Goal: Transaction & Acquisition: Purchase product/service

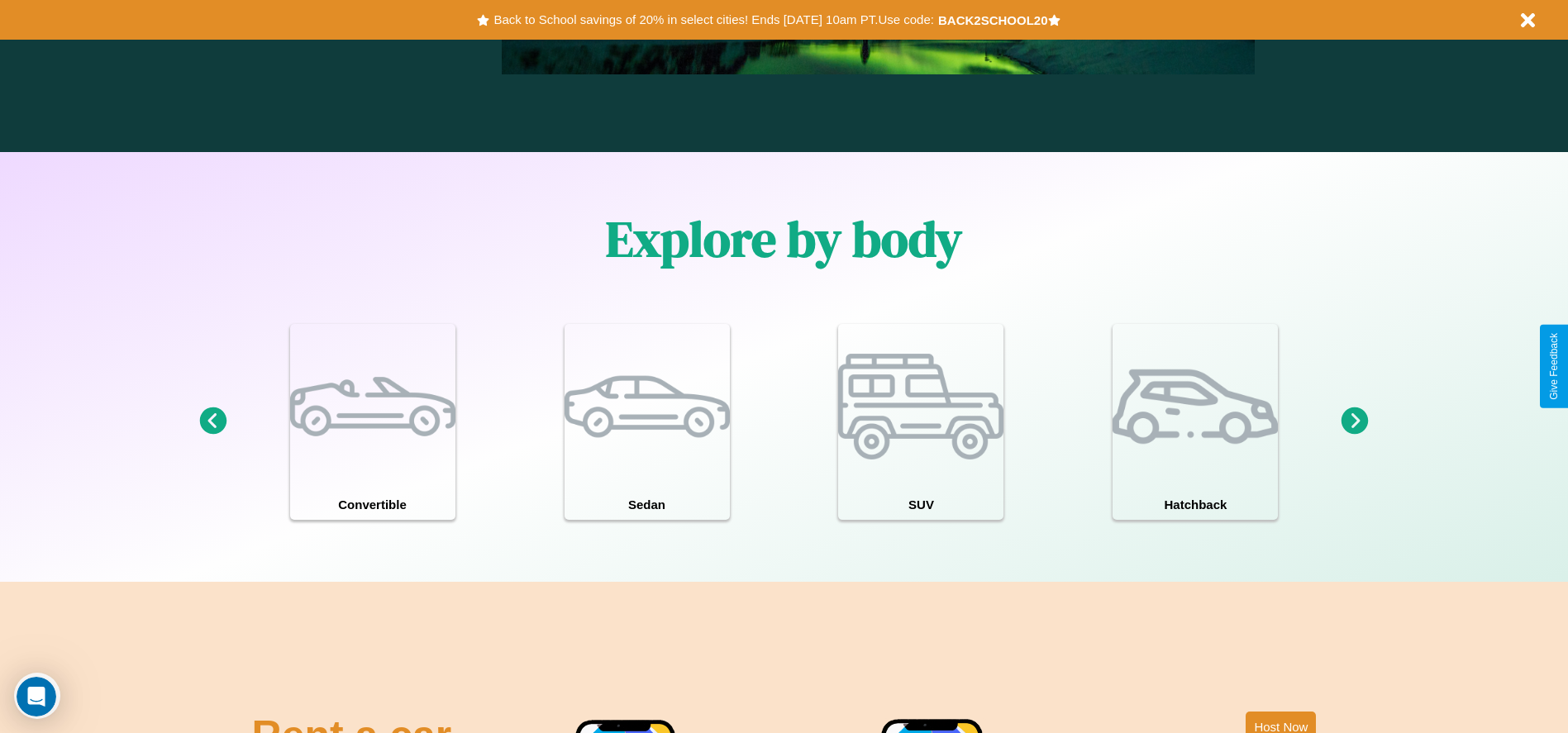
scroll to position [1441, 0]
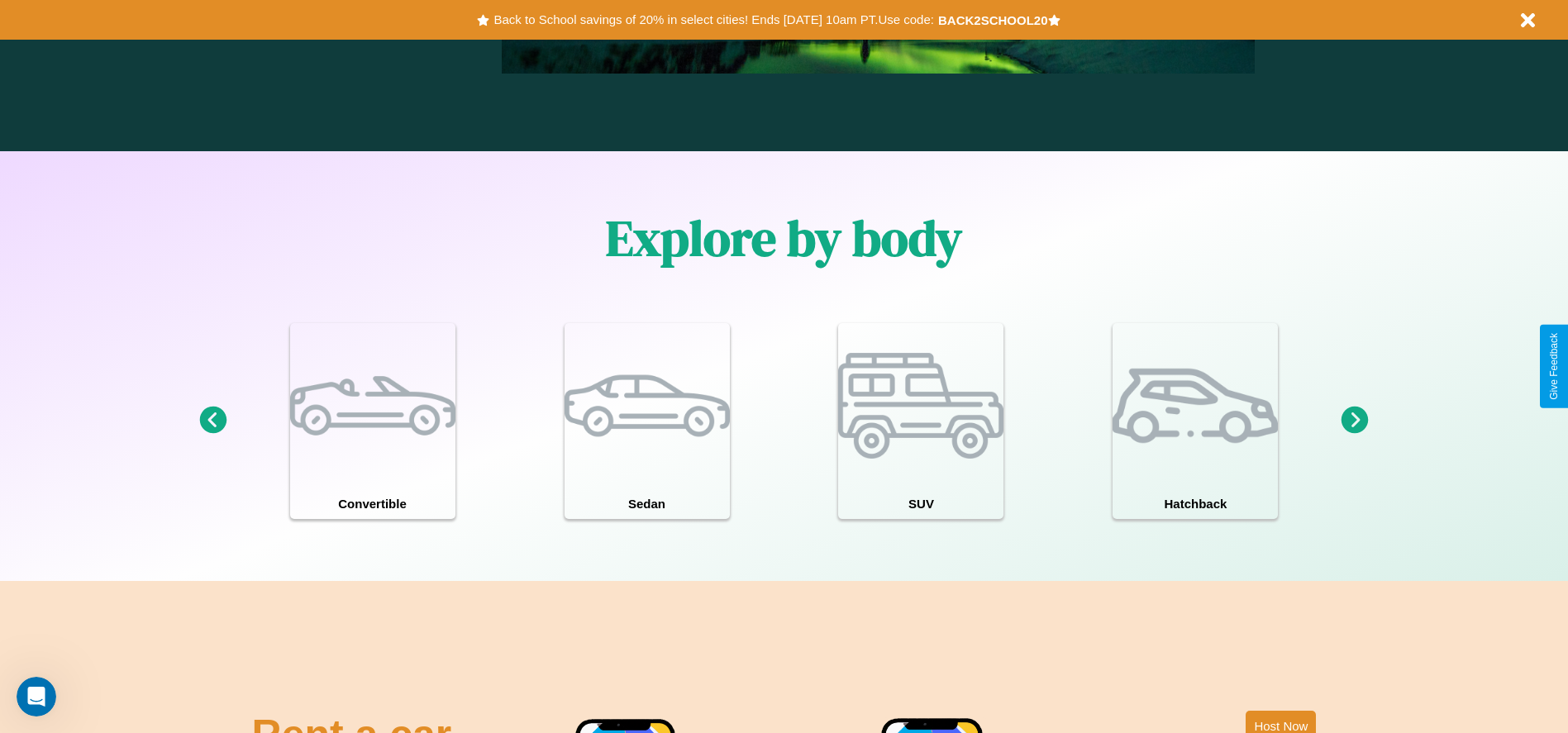
click at [1355, 421] on icon at bounding box center [1356, 421] width 28 height 28
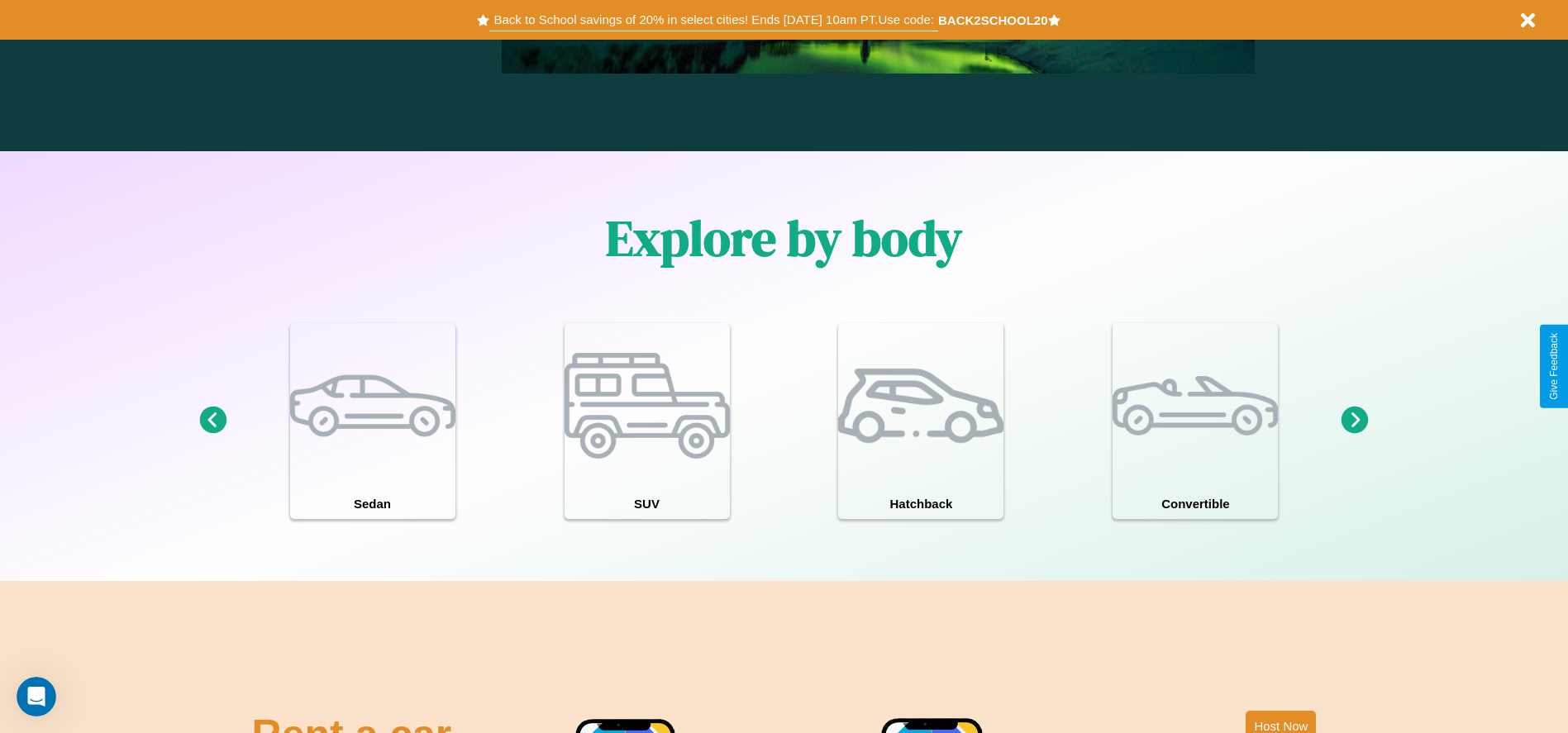
click at [714, 20] on button "Back to School savings of 20% in select cities! Ends [DATE] 10am PT. Use code:" at bounding box center [714, 20] width 448 height 24
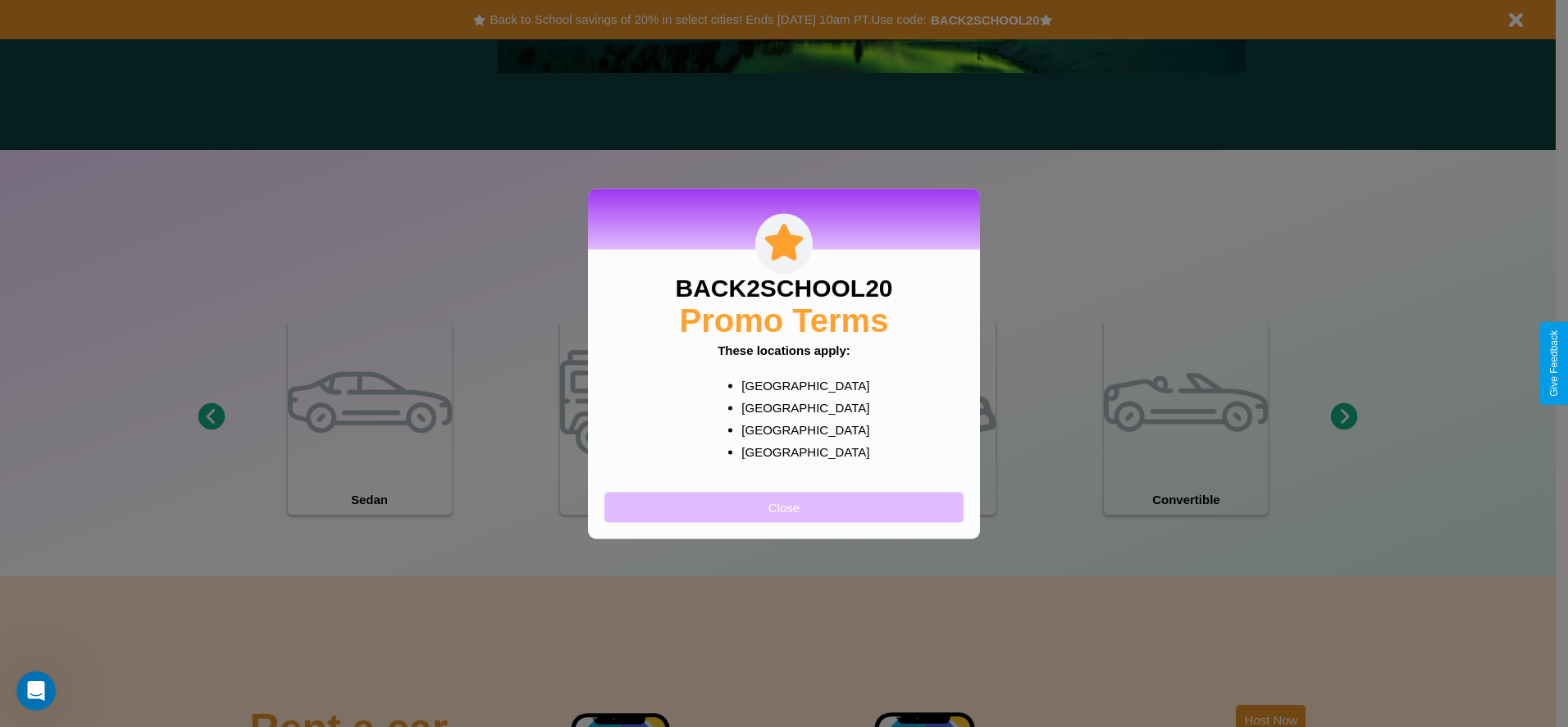
click at [784, 507] on button "Close" at bounding box center [784, 506] width 359 height 30
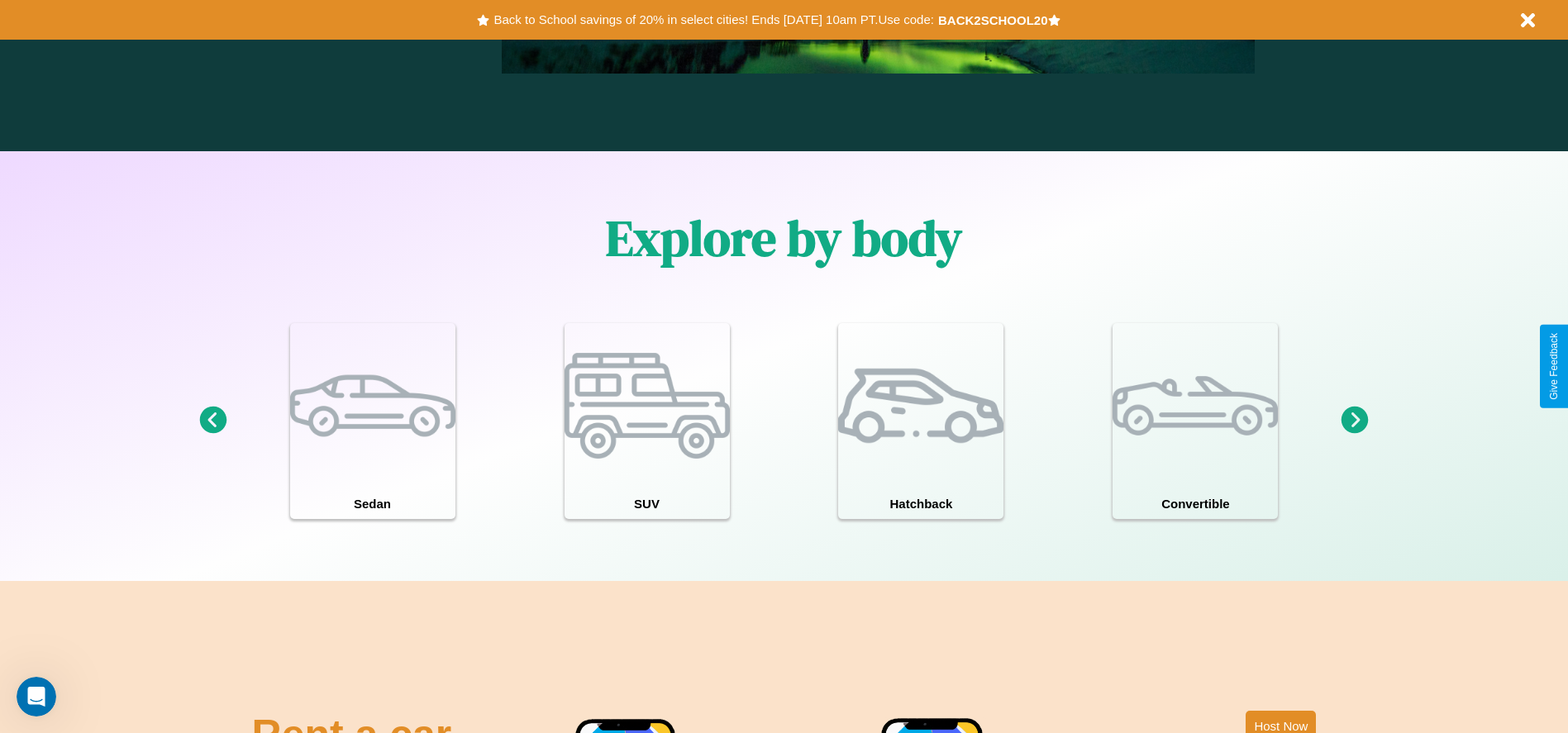
scroll to position [0, 0]
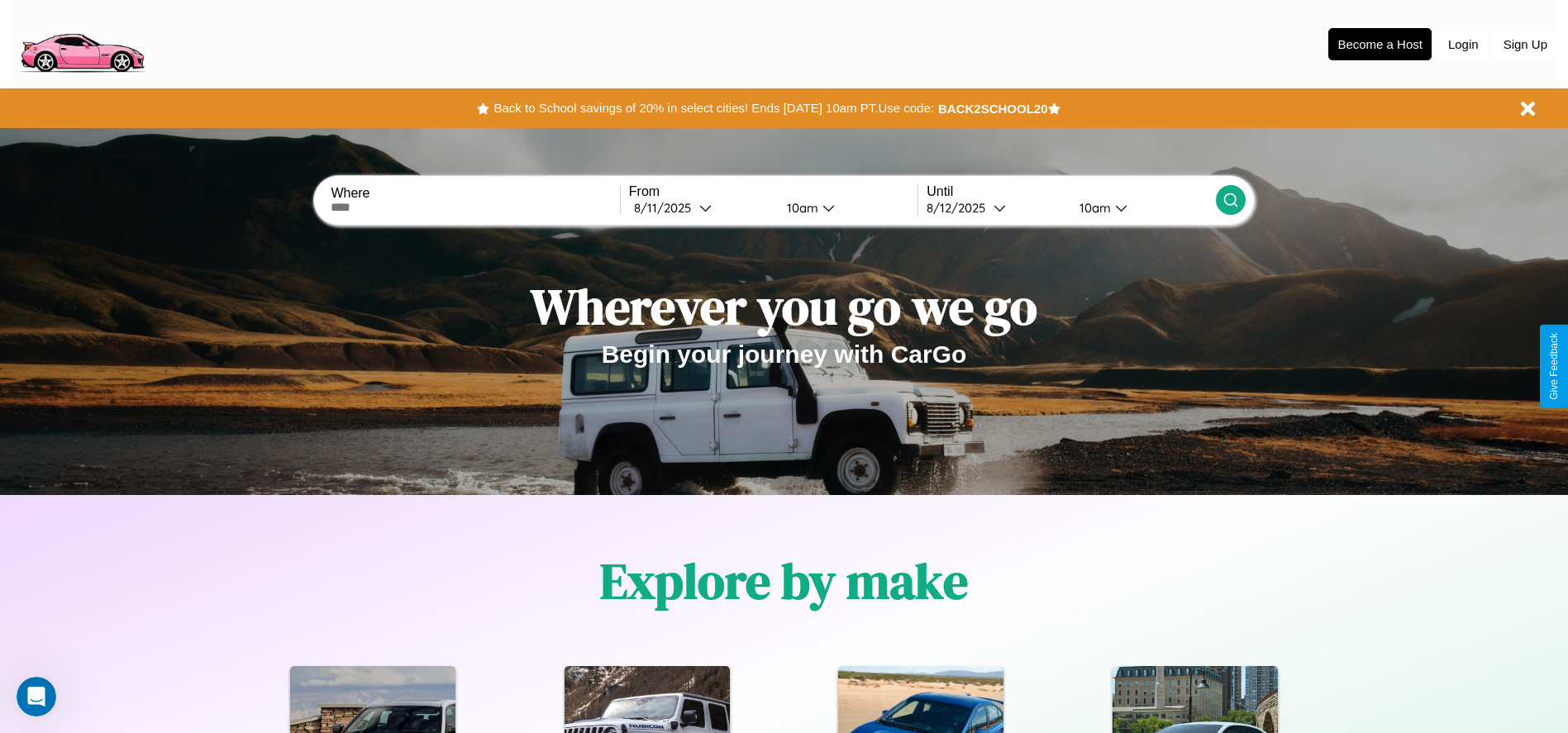
click at [475, 207] on input "text" at bounding box center [474, 206] width 288 height 13
type input "*******"
click at [701, 207] on icon at bounding box center [705, 207] width 13 height 13
select select "*"
select select "****"
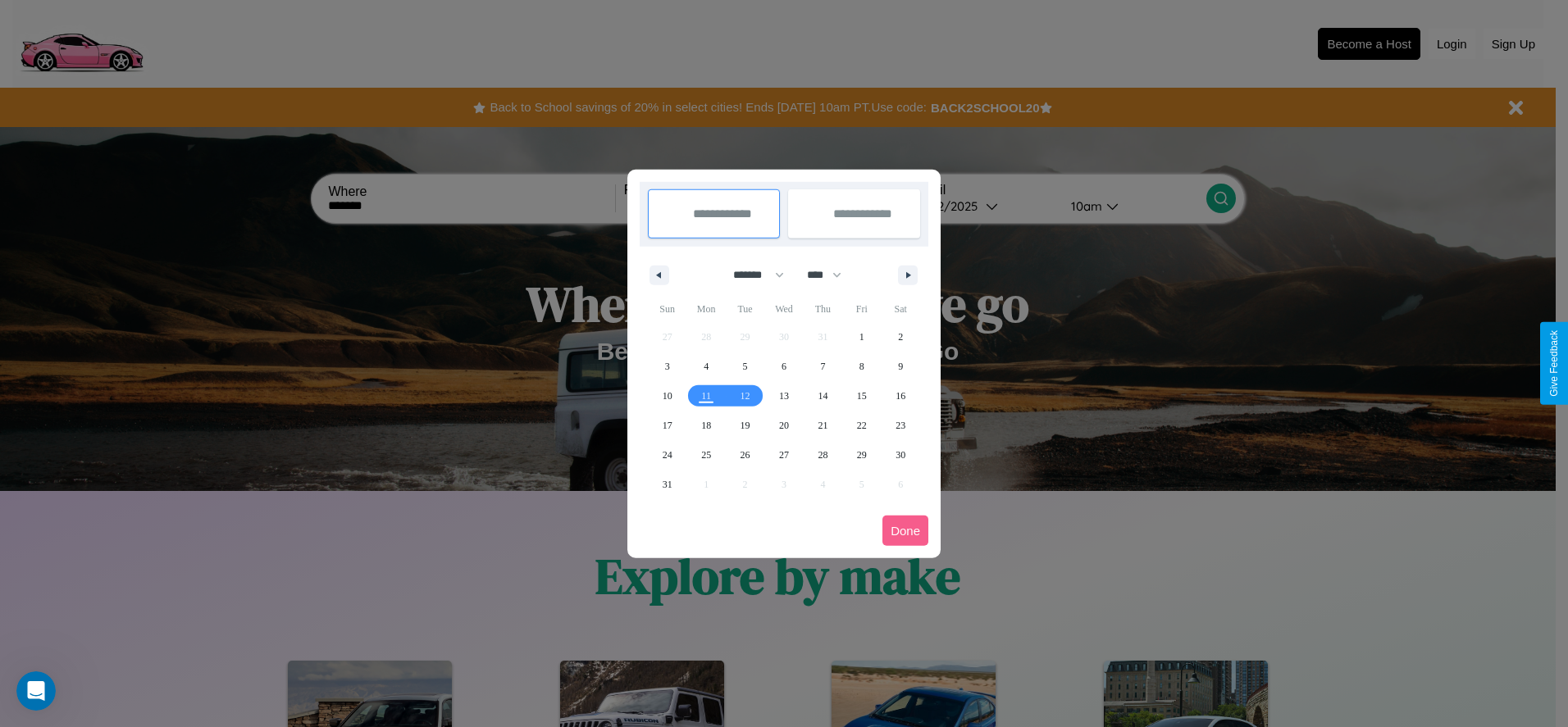
drag, startPoint x: 751, startPoint y: 275, endPoint x: 784, endPoint y: 328, distance: 62.4
click at [751, 275] on select "******* ******** ***** ***** *** **** **** ****** ********* ******* ******** **…" at bounding box center [755, 275] width 69 height 27
select select "*"
drag, startPoint x: 832, startPoint y: 275, endPoint x: 784, endPoint y: 328, distance: 71.5
click at [832, 275] on select "**** **** **** **** **** **** **** **** **** **** **** **** **** **** **** ****…" at bounding box center [823, 275] width 49 height 27
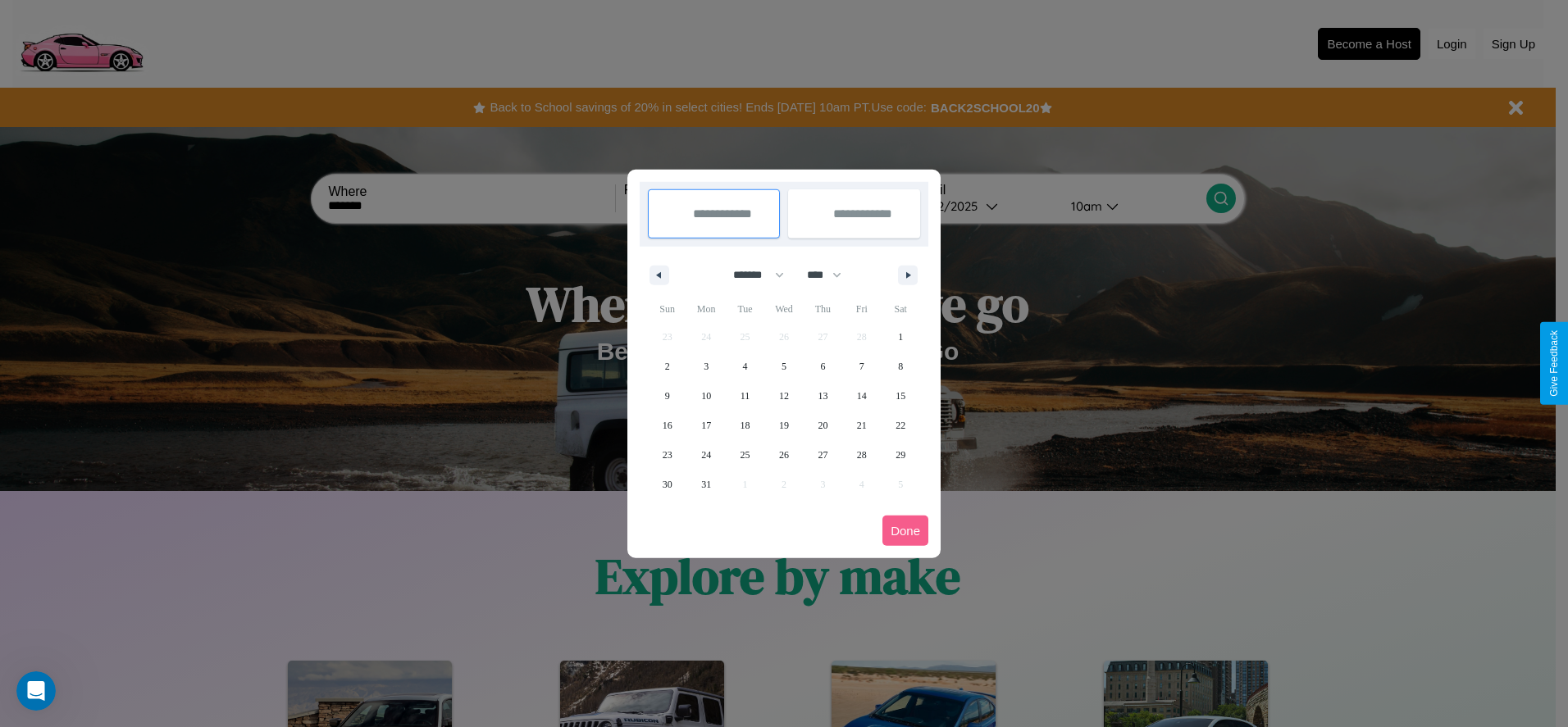
select select "****"
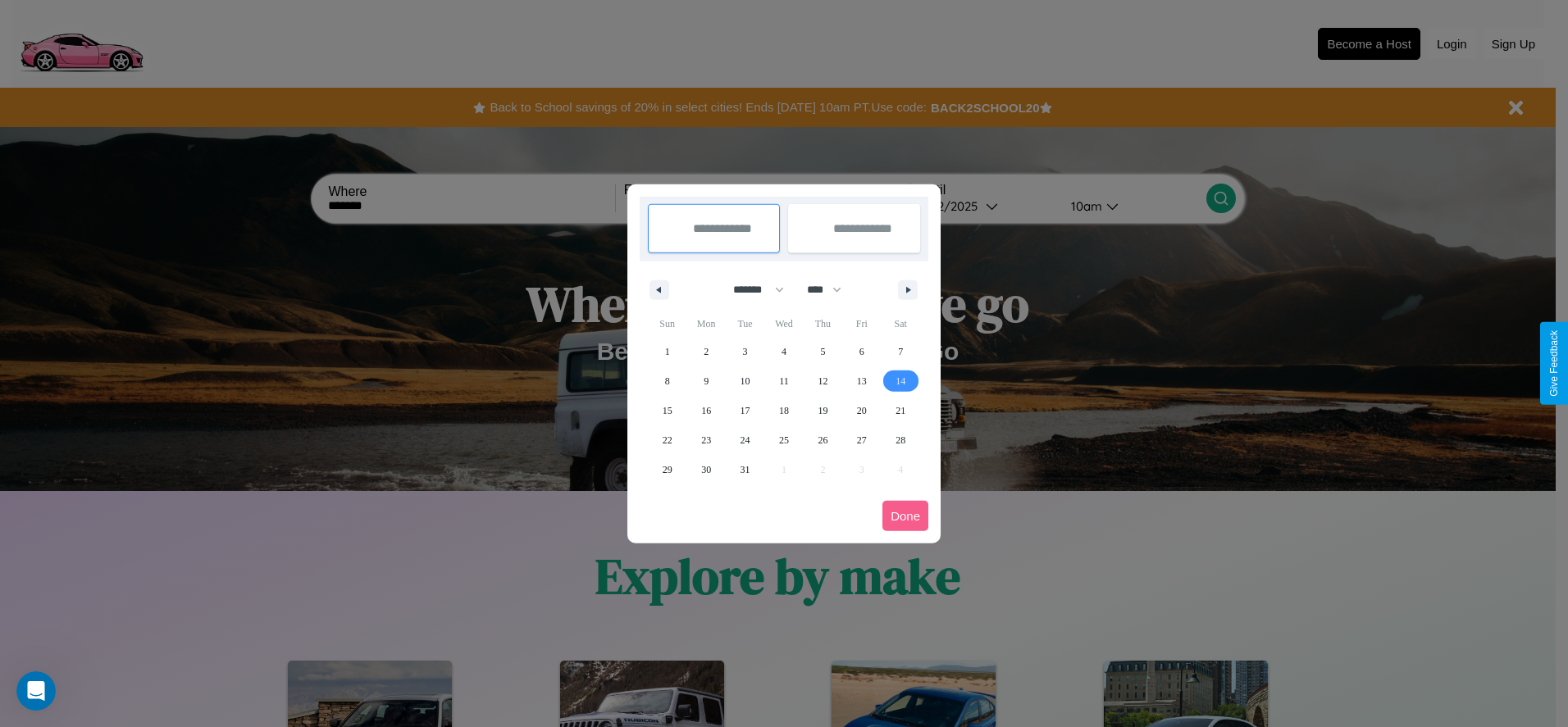
click at [900, 380] on span "14" at bounding box center [900, 381] width 10 height 29
type input "**********"
click at [706, 440] on span "23" at bounding box center [706, 440] width 10 height 29
type input "**********"
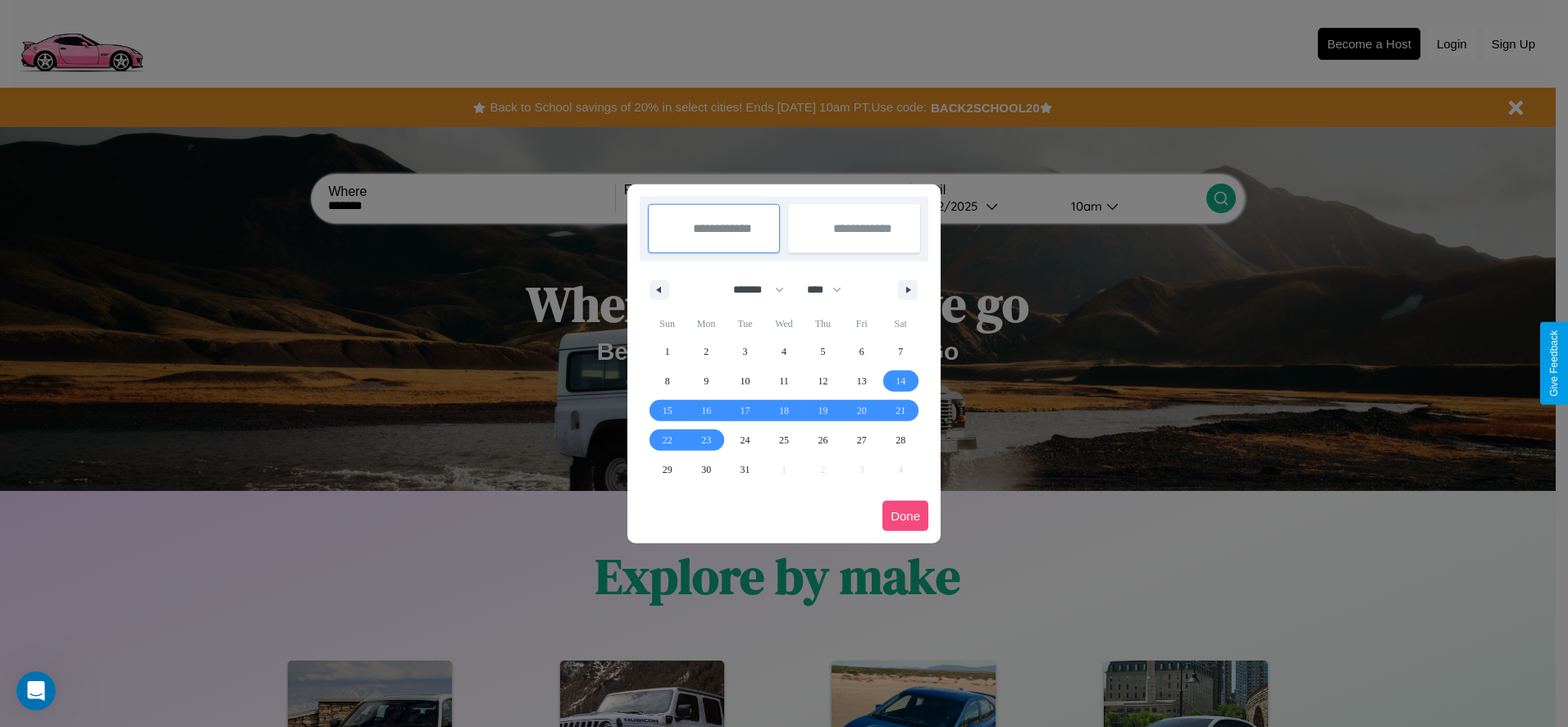
click at [905, 516] on button "Done" at bounding box center [905, 516] width 46 height 30
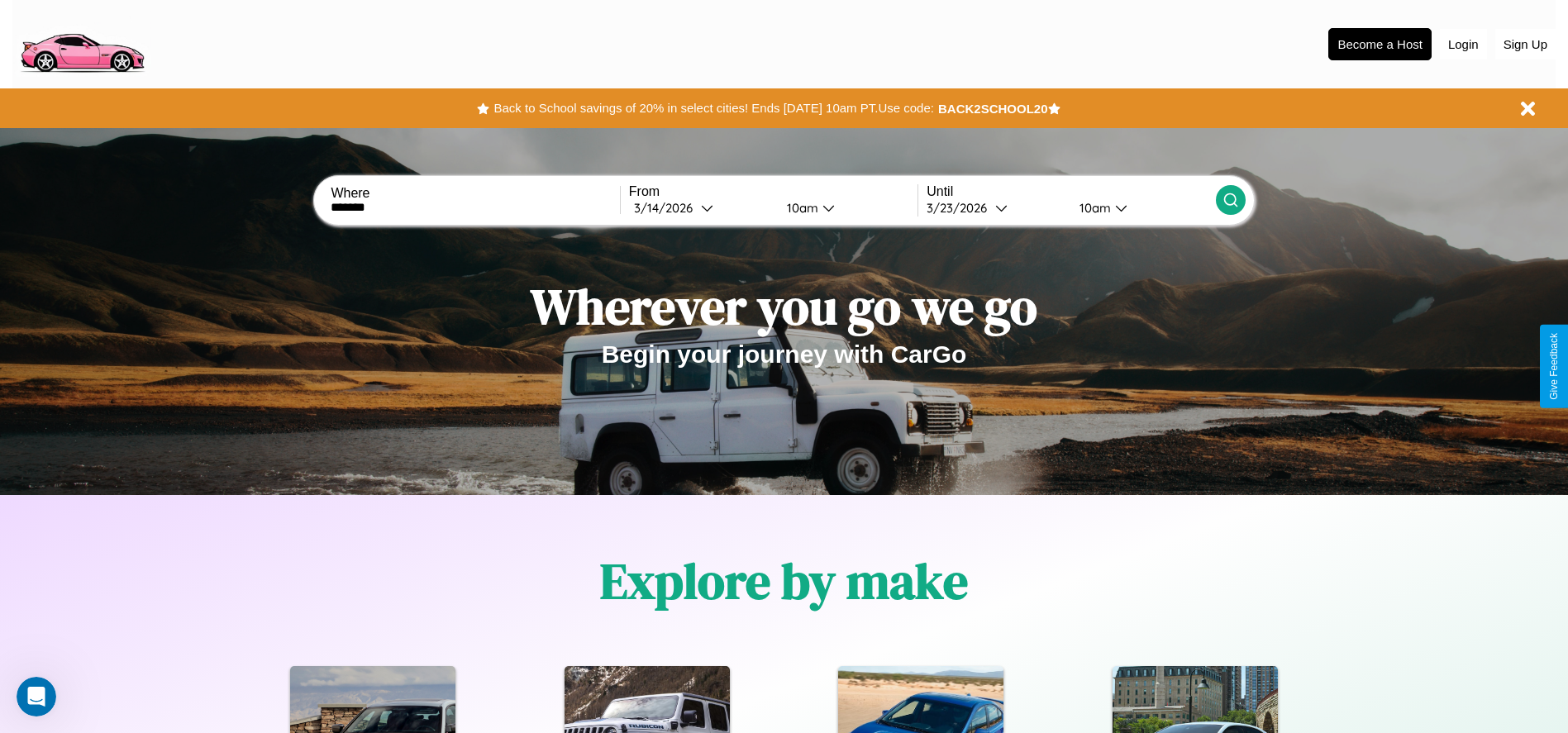
click at [1230, 199] on icon at bounding box center [1231, 199] width 17 height 17
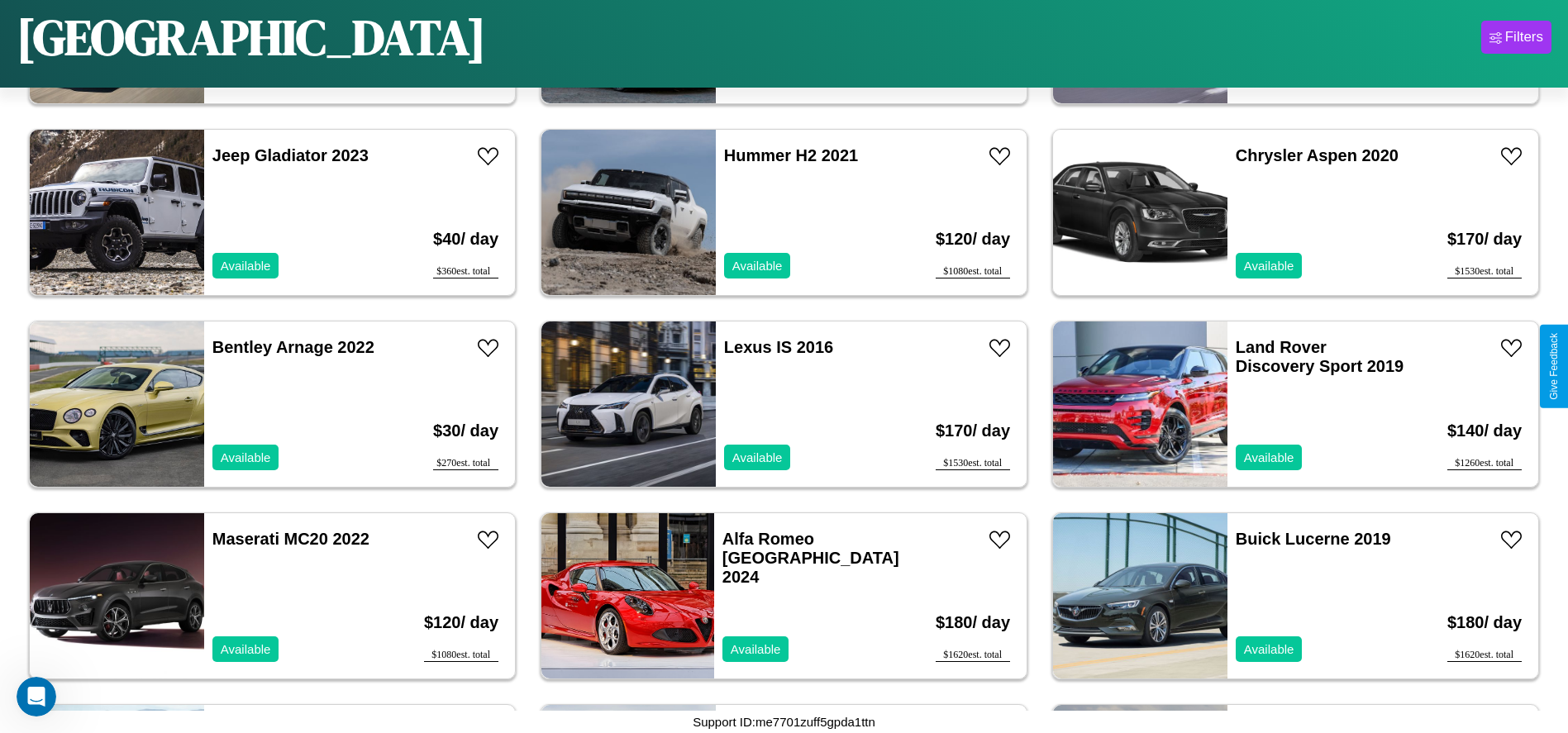
scroll to position [4593, 0]
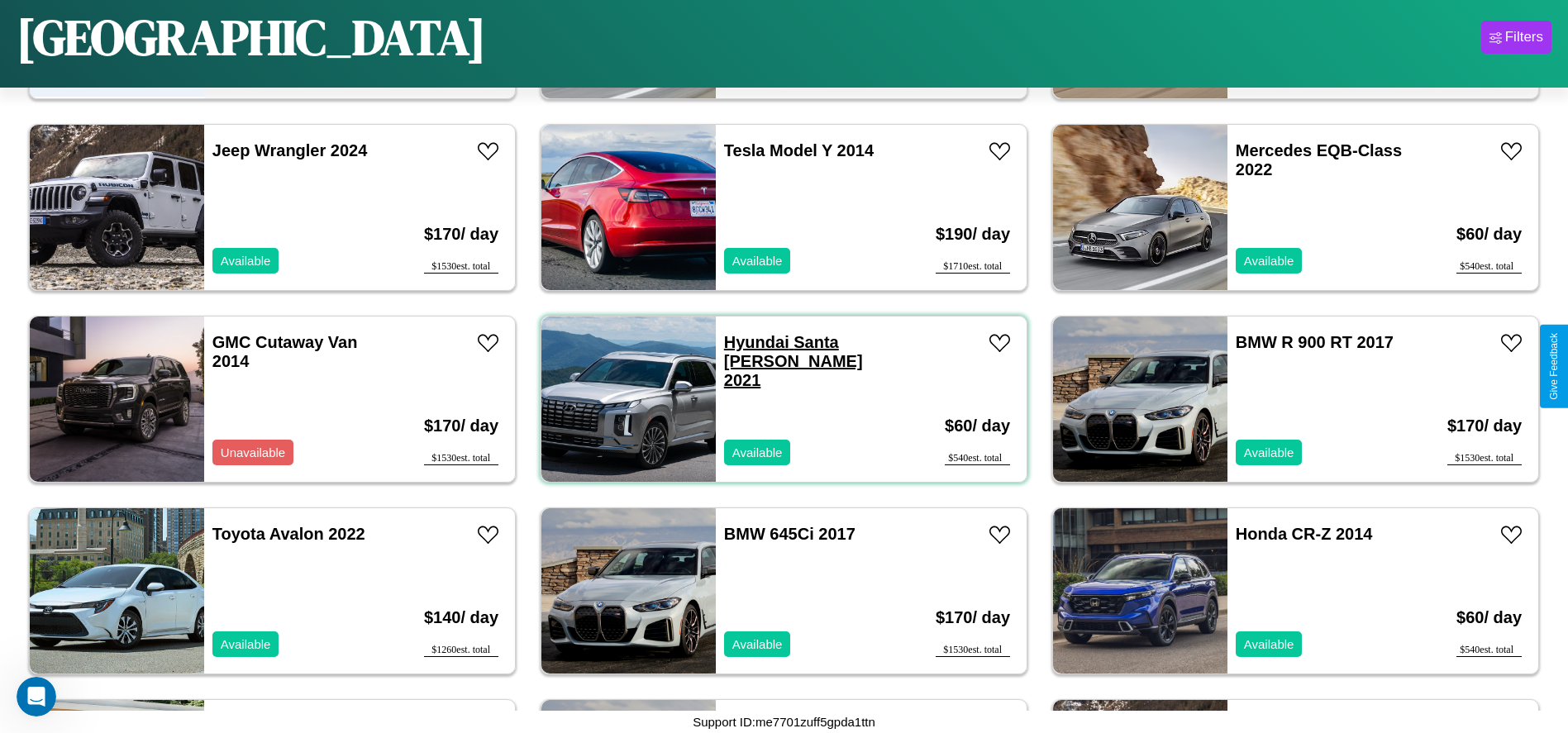
click at [750, 342] on link "Hyundai Santa [PERSON_NAME] 2021" at bounding box center [793, 361] width 139 height 56
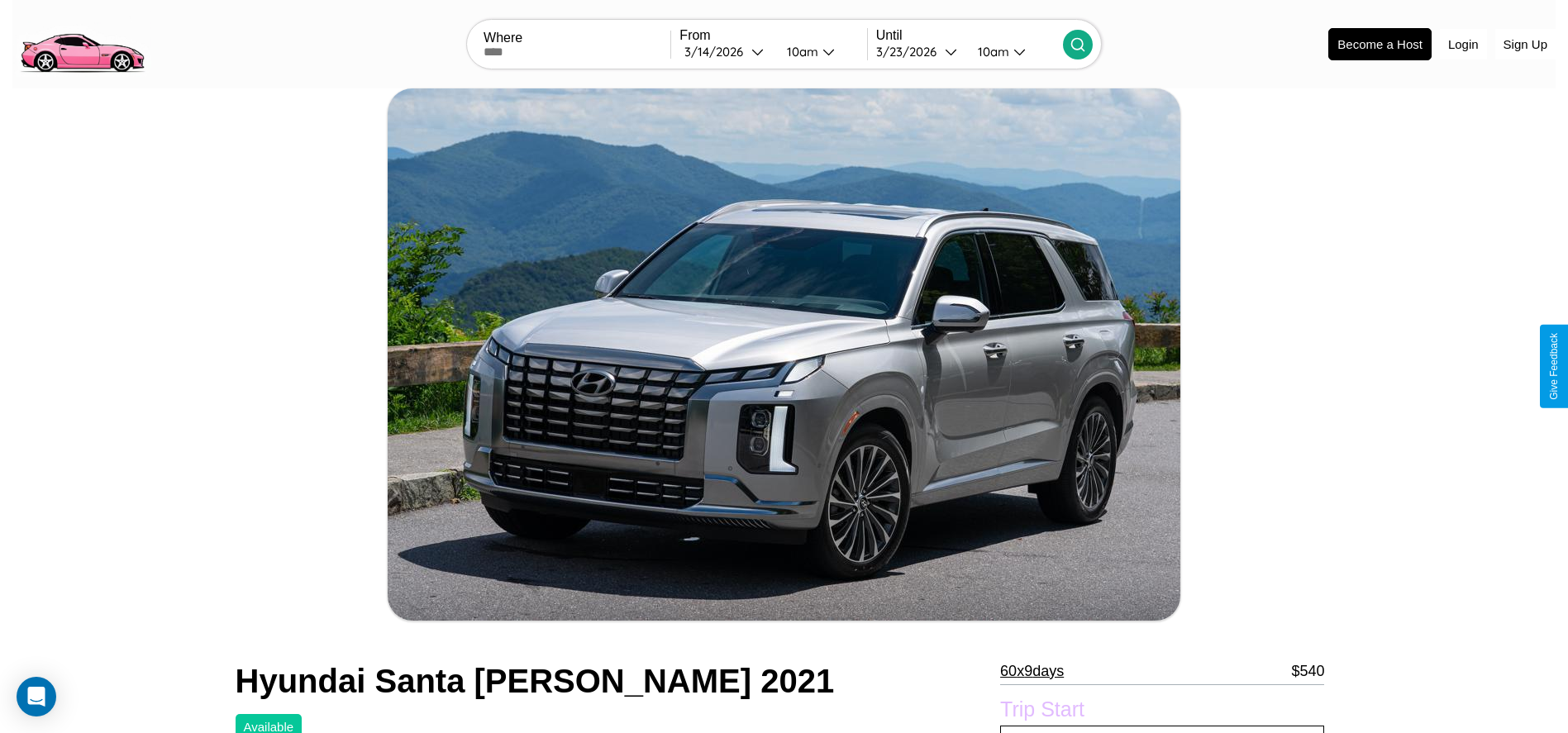
scroll to position [761, 0]
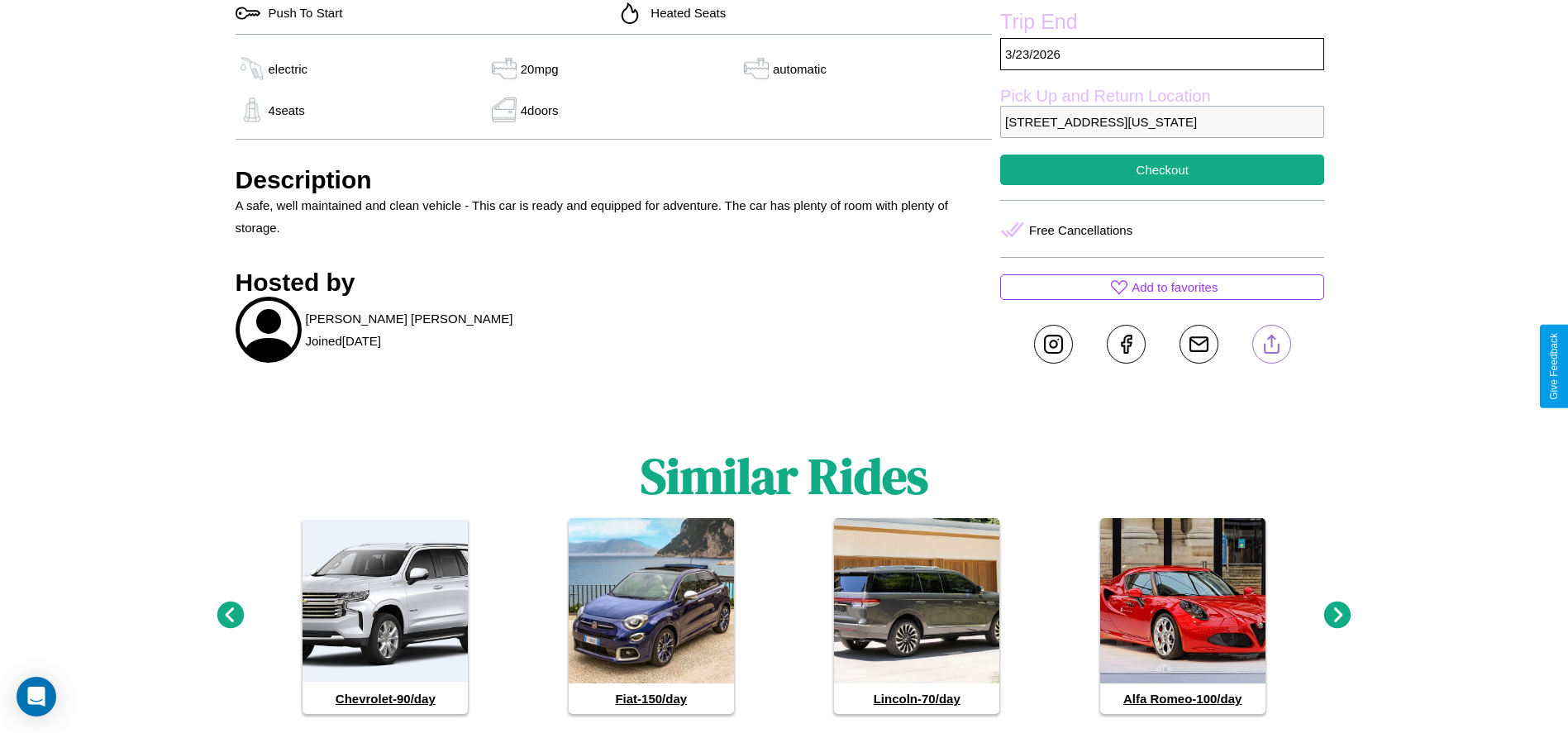
click at [1271, 347] on line at bounding box center [1271, 341] width 0 height 12
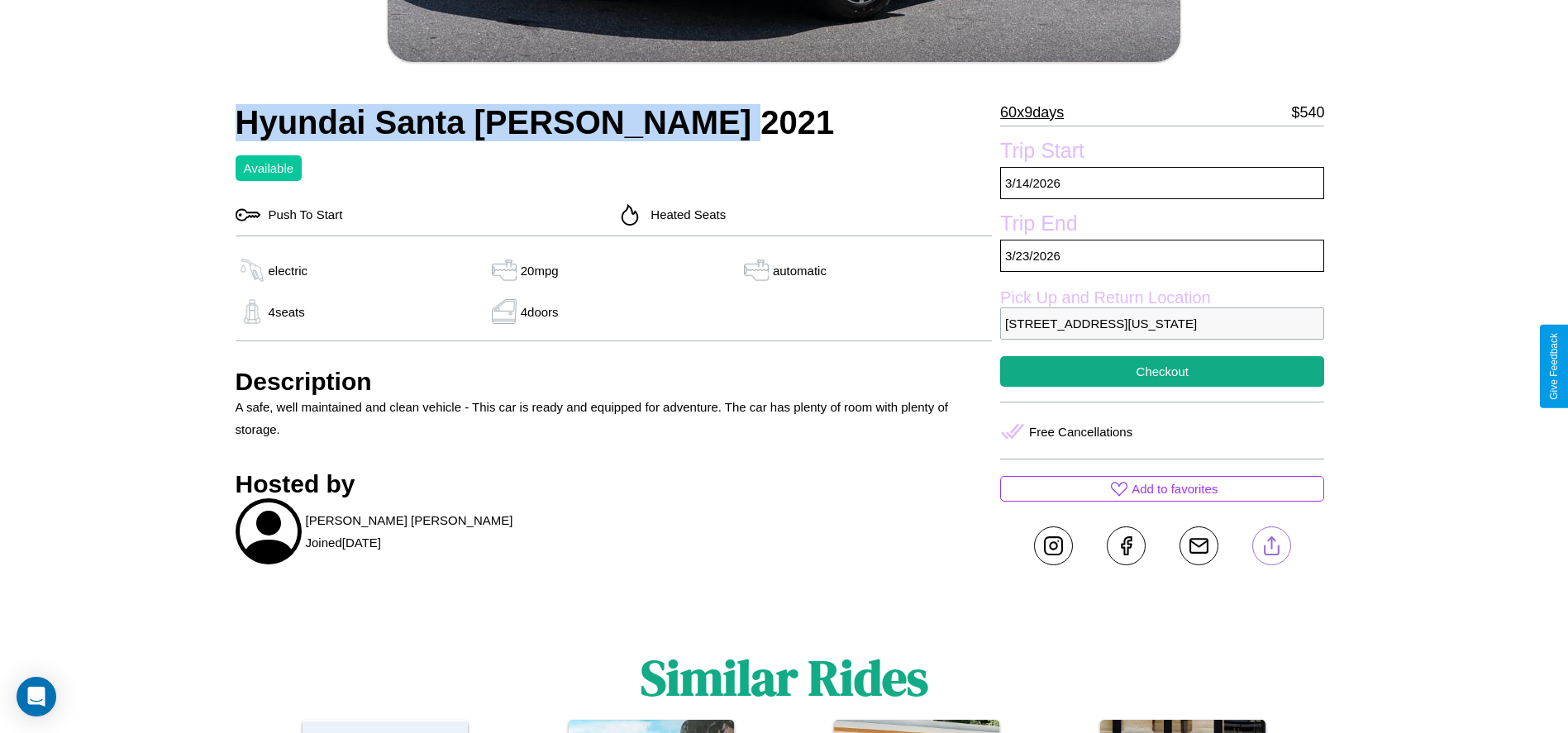
scroll to position [586, 0]
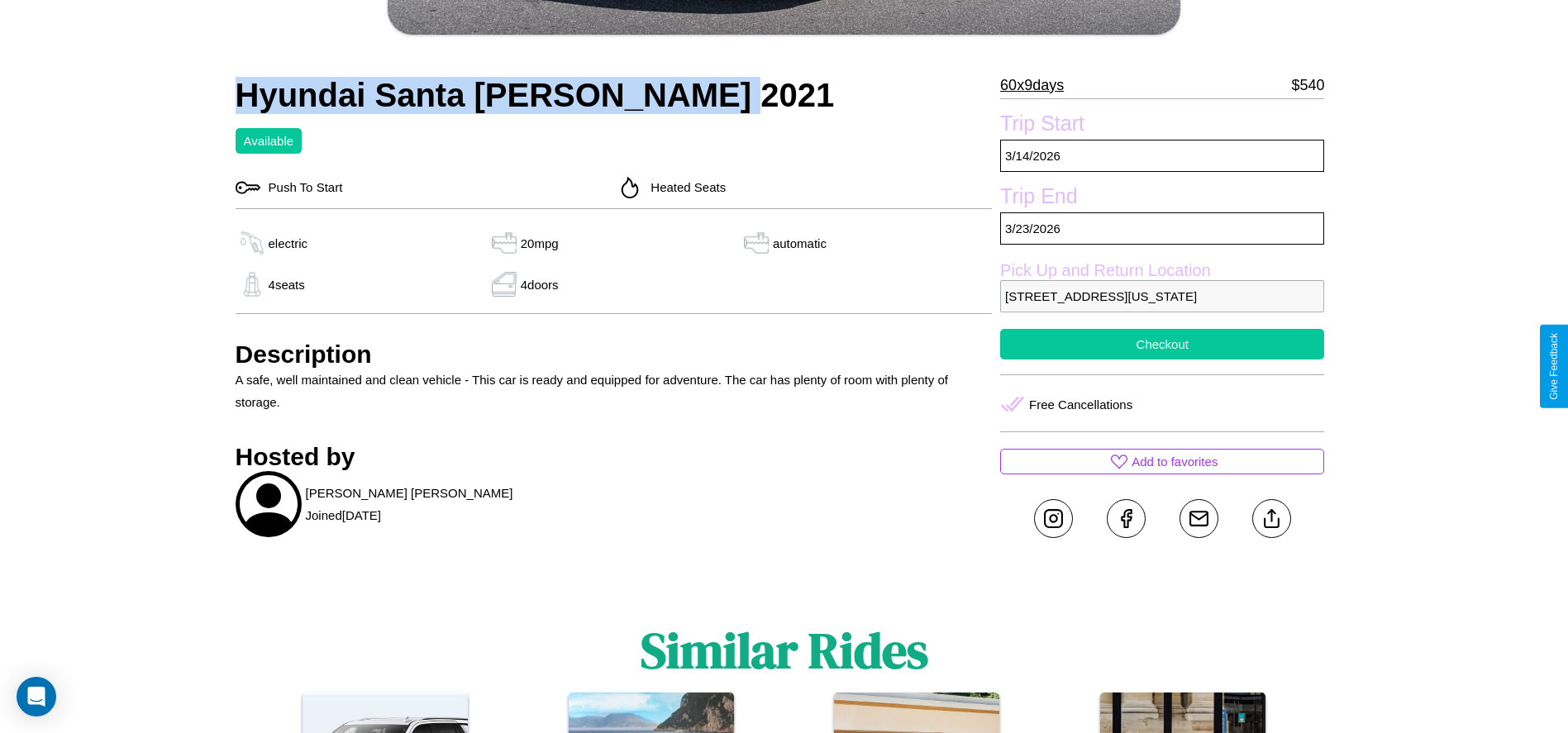
click at [1162, 360] on button "Checkout" at bounding box center [1162, 344] width 324 height 30
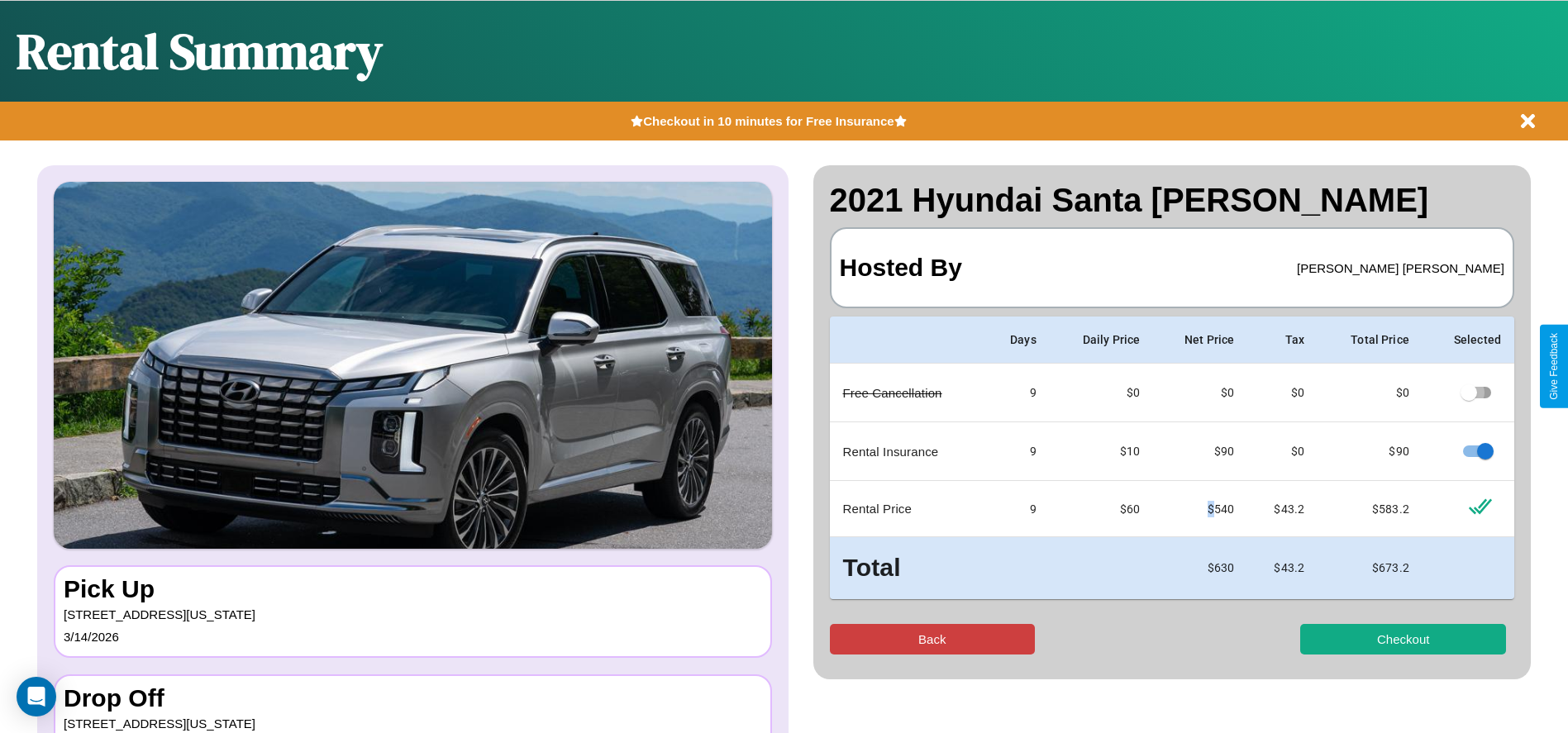
click at [932, 639] on button "Back" at bounding box center [932, 639] width 205 height 30
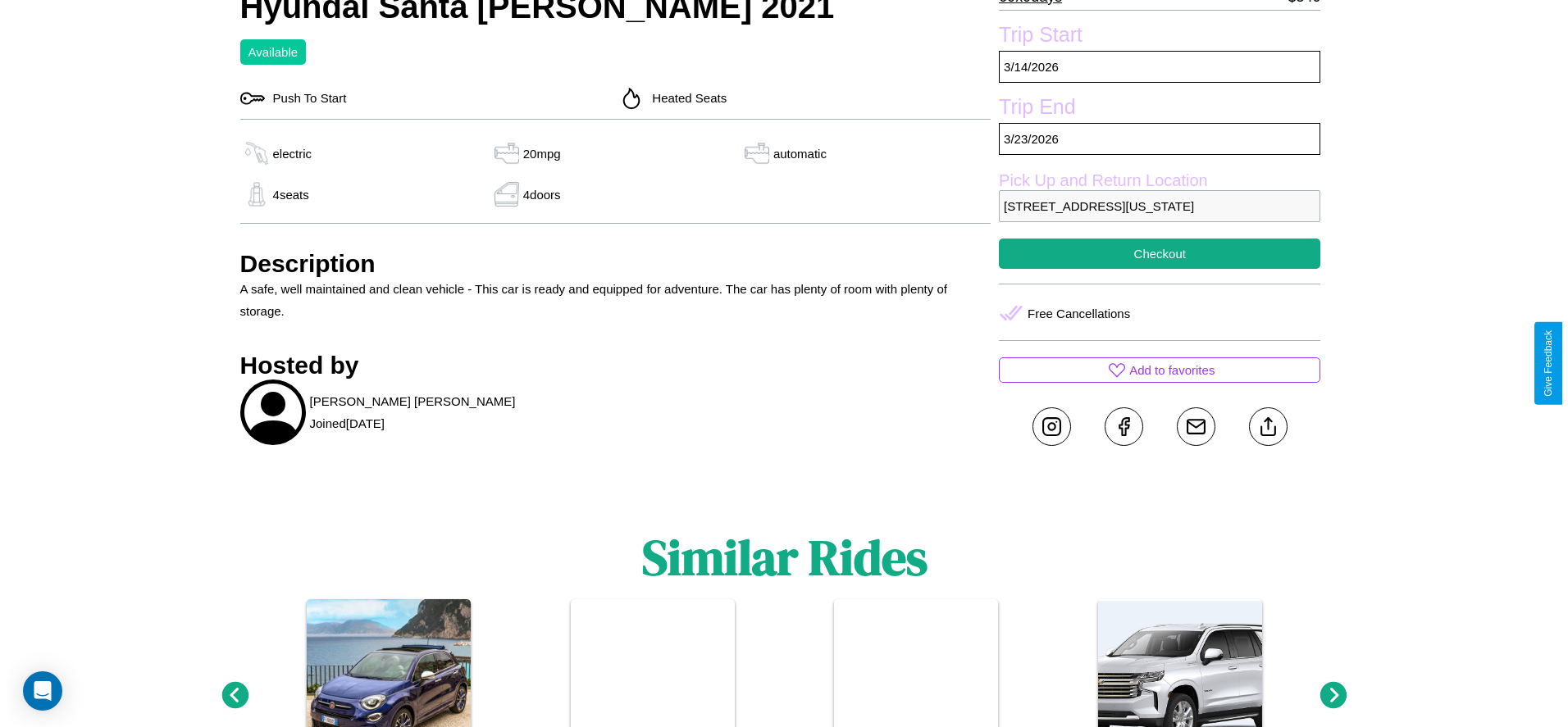
scroll to position [698, 0]
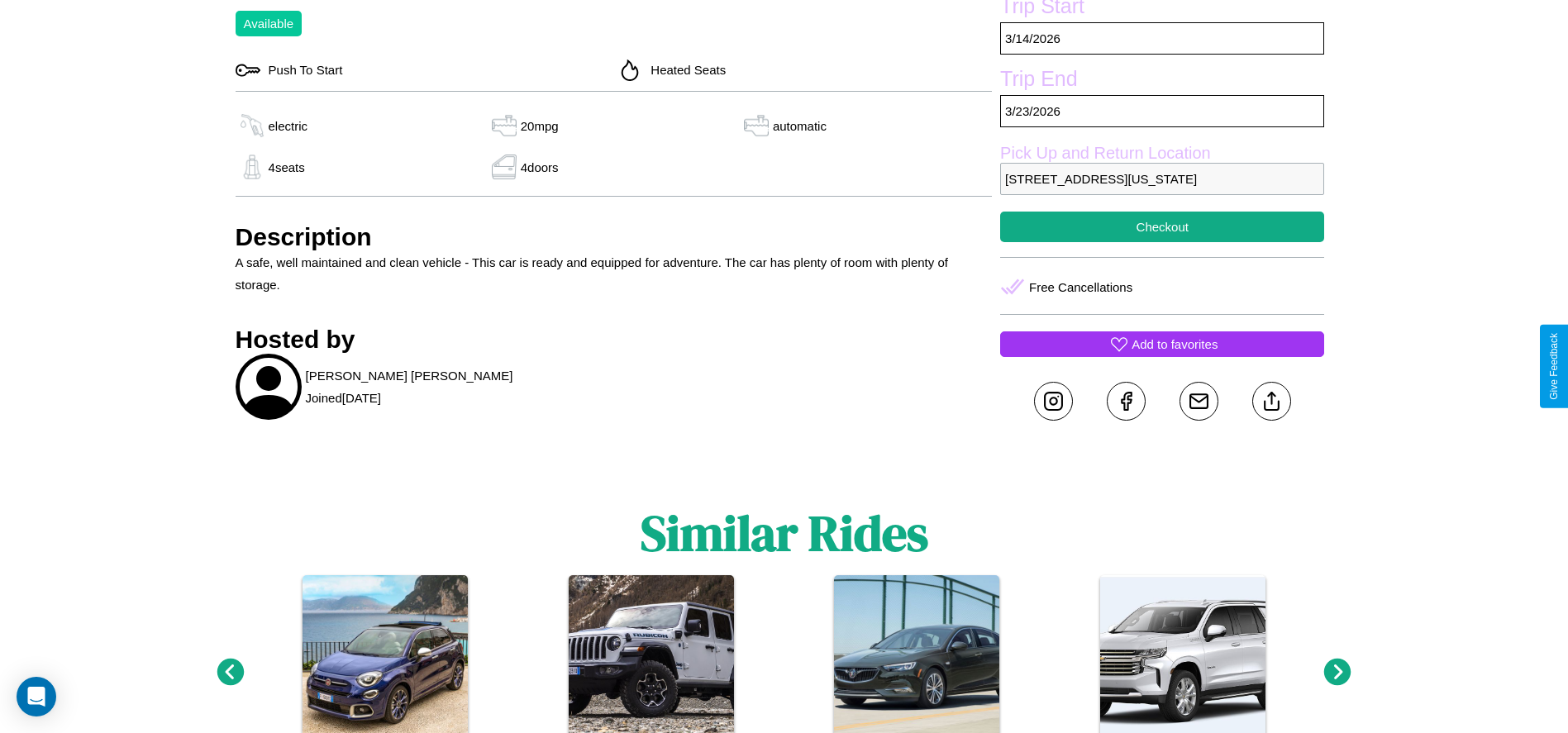
click at [1162, 356] on p "Add to favorites" at bounding box center [1174, 344] width 86 height 23
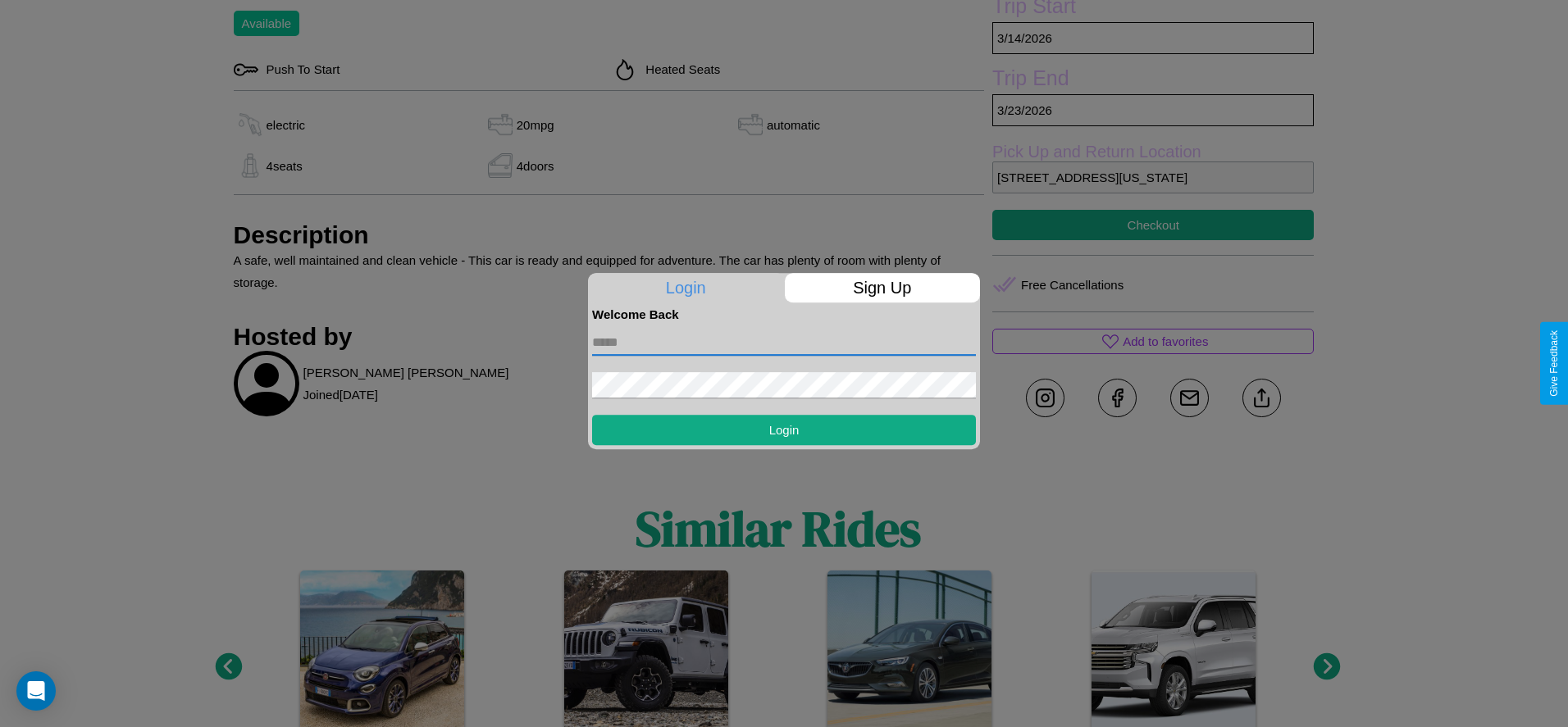
click at [784, 342] on input "text" at bounding box center [783, 342] width 383 height 26
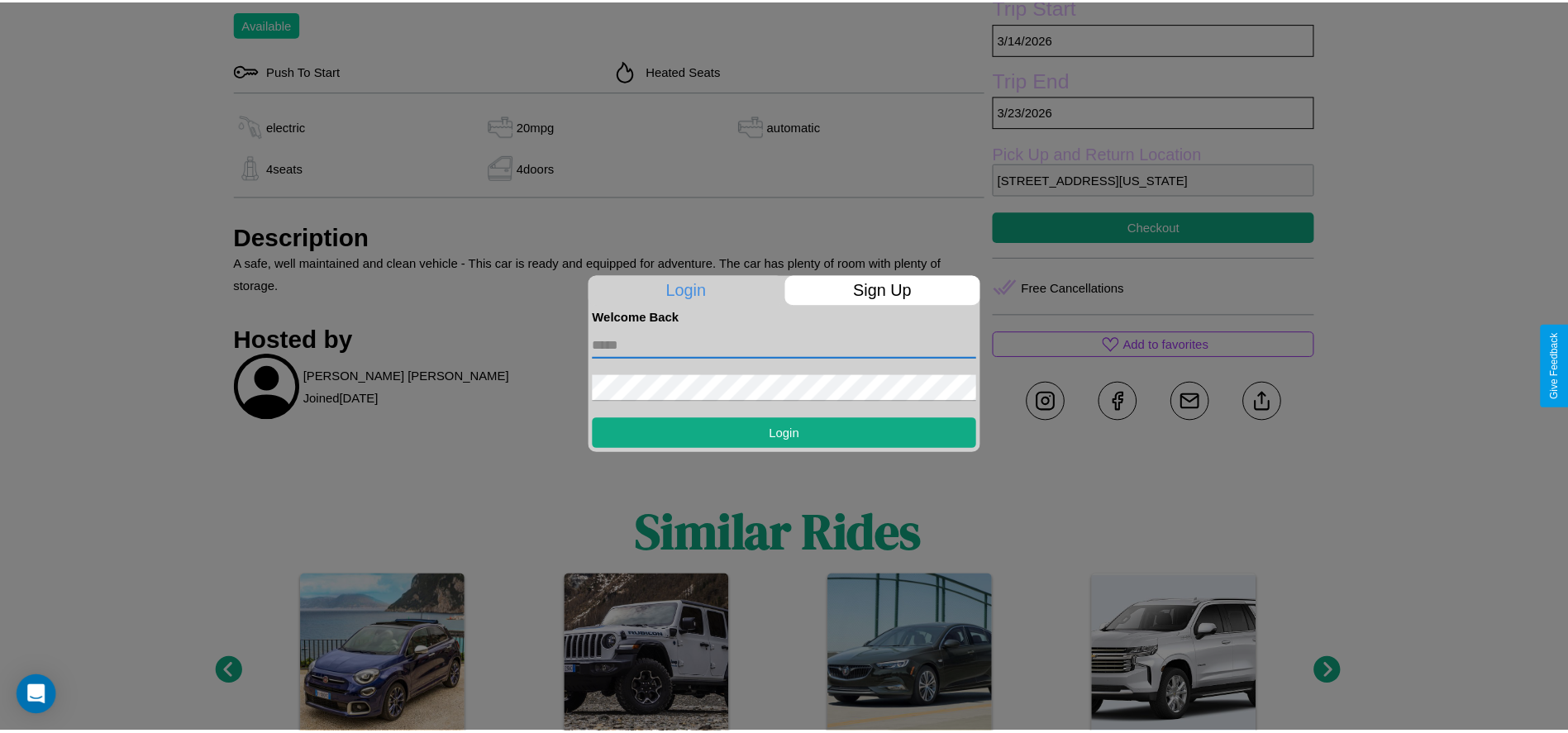
scroll to position [527, 0]
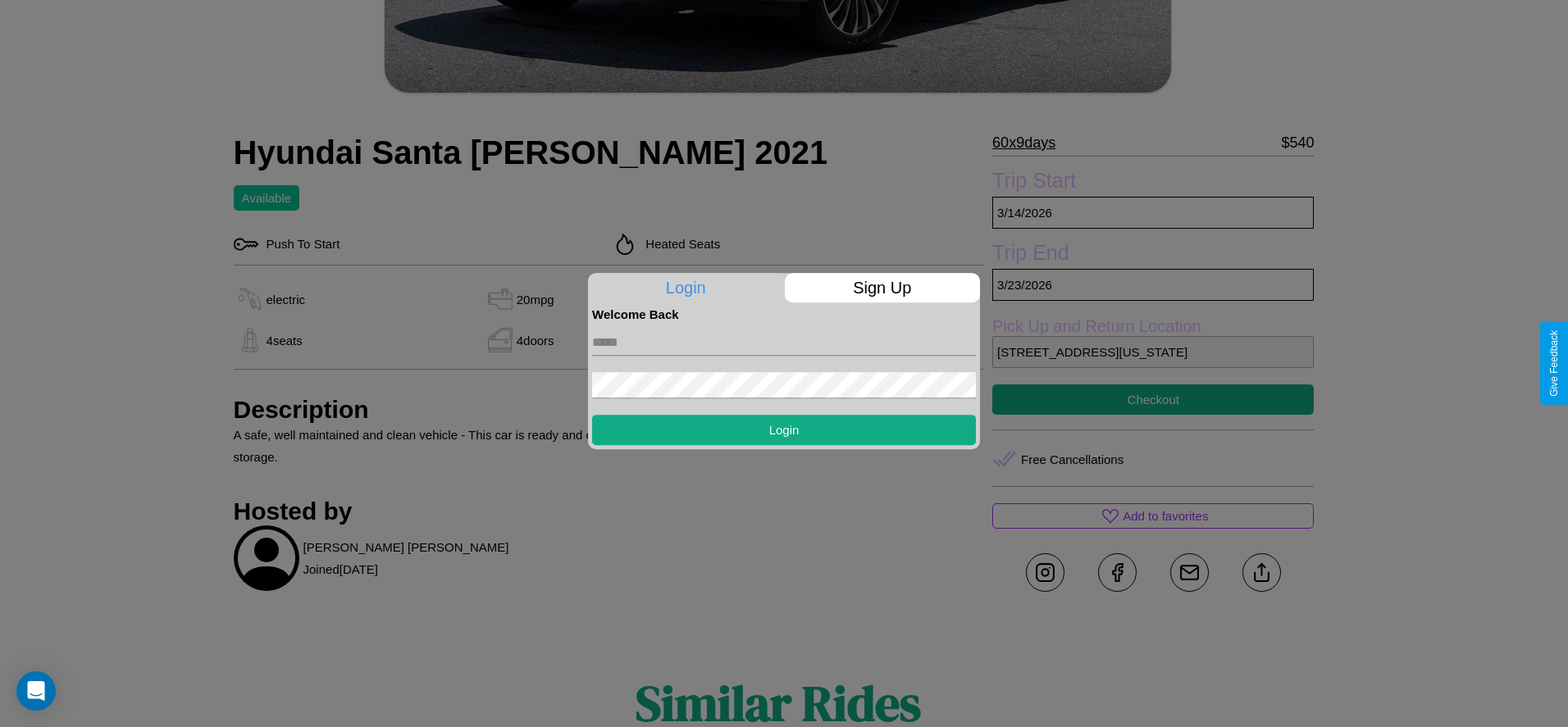
click at [1153, 363] on div at bounding box center [784, 364] width 1568 height 727
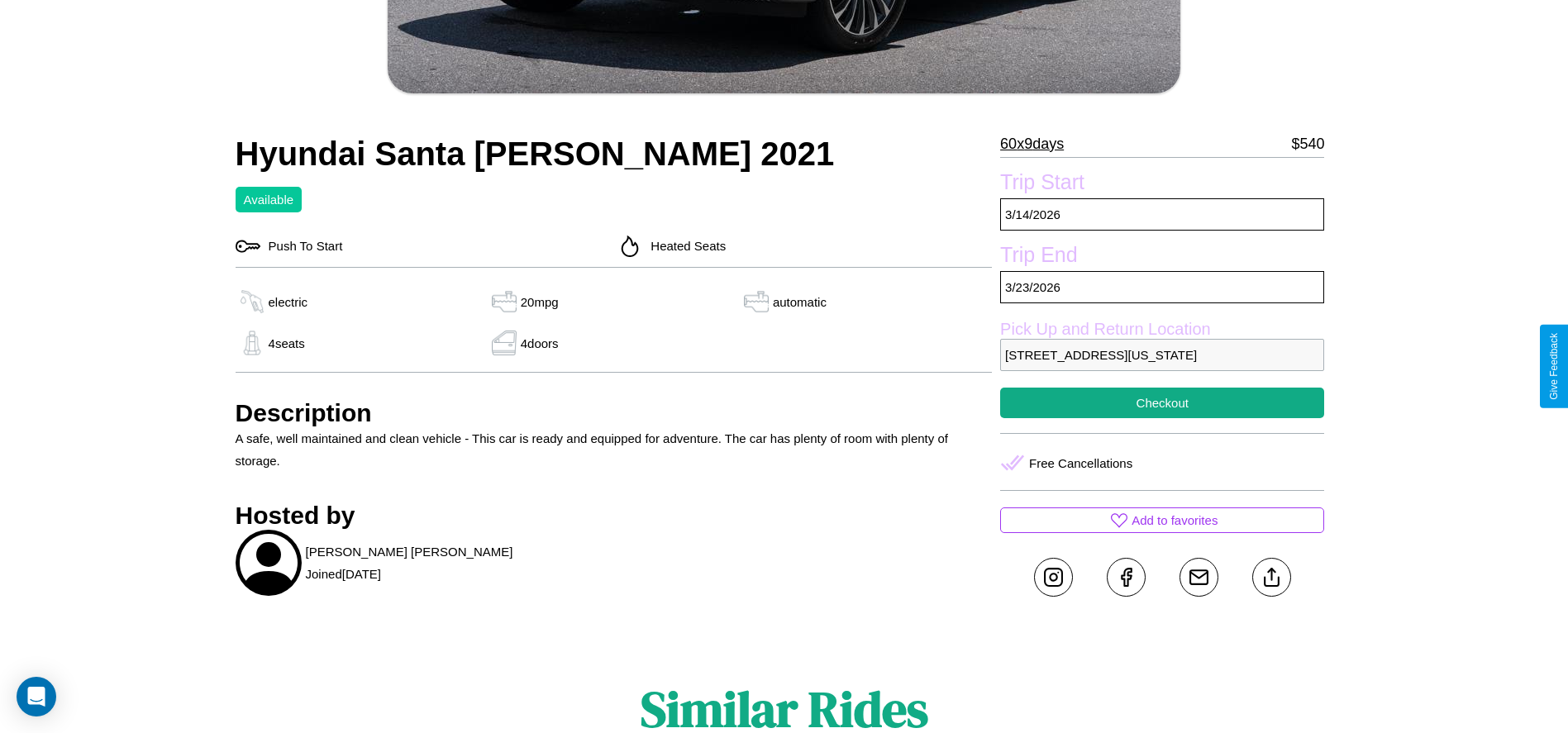
click at [1162, 366] on p "2971 Main Street Seattle Washington 11876 United States" at bounding box center [1162, 355] width 324 height 32
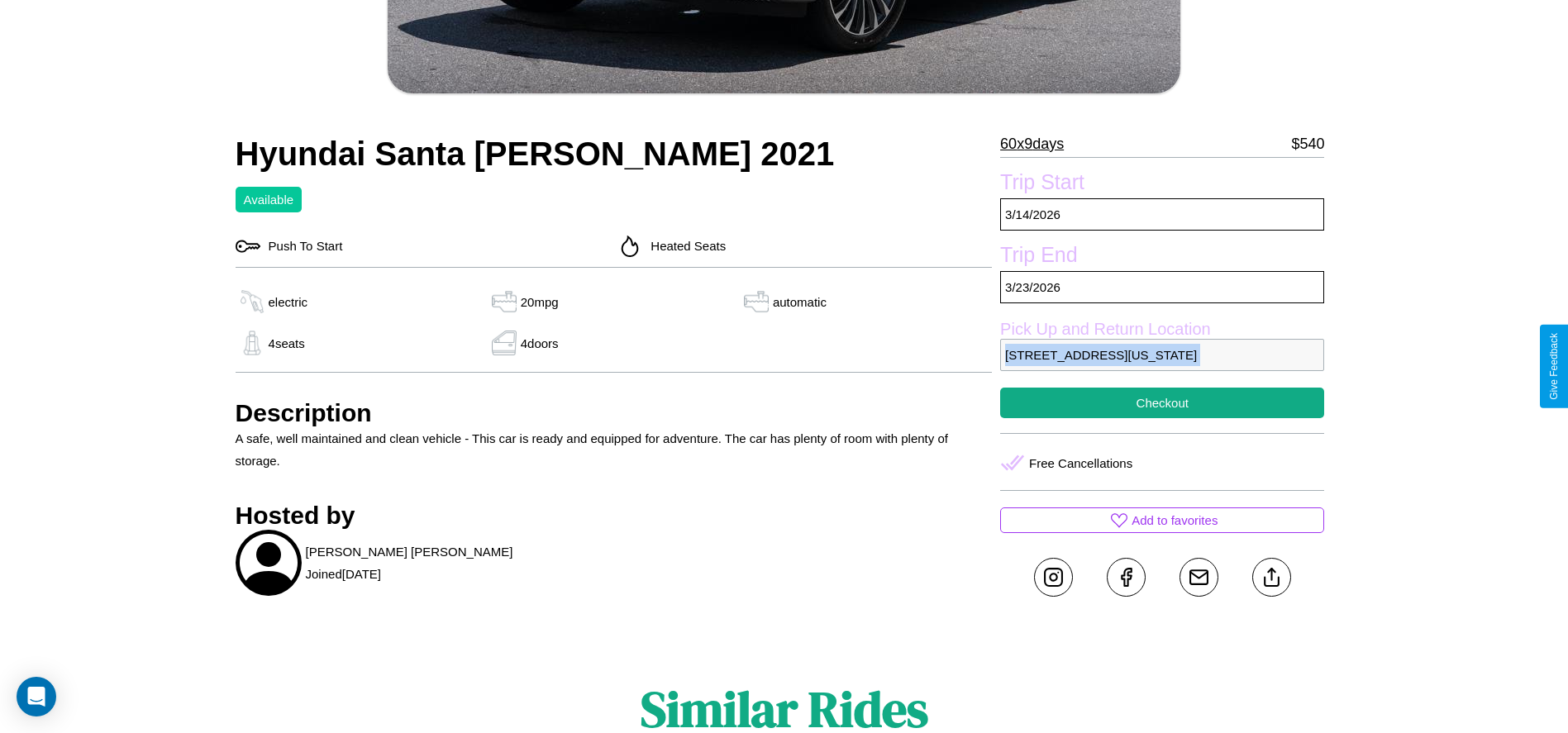
click at [1162, 366] on p "2971 Main Street Seattle Washington 11876 United States" at bounding box center [1162, 355] width 324 height 32
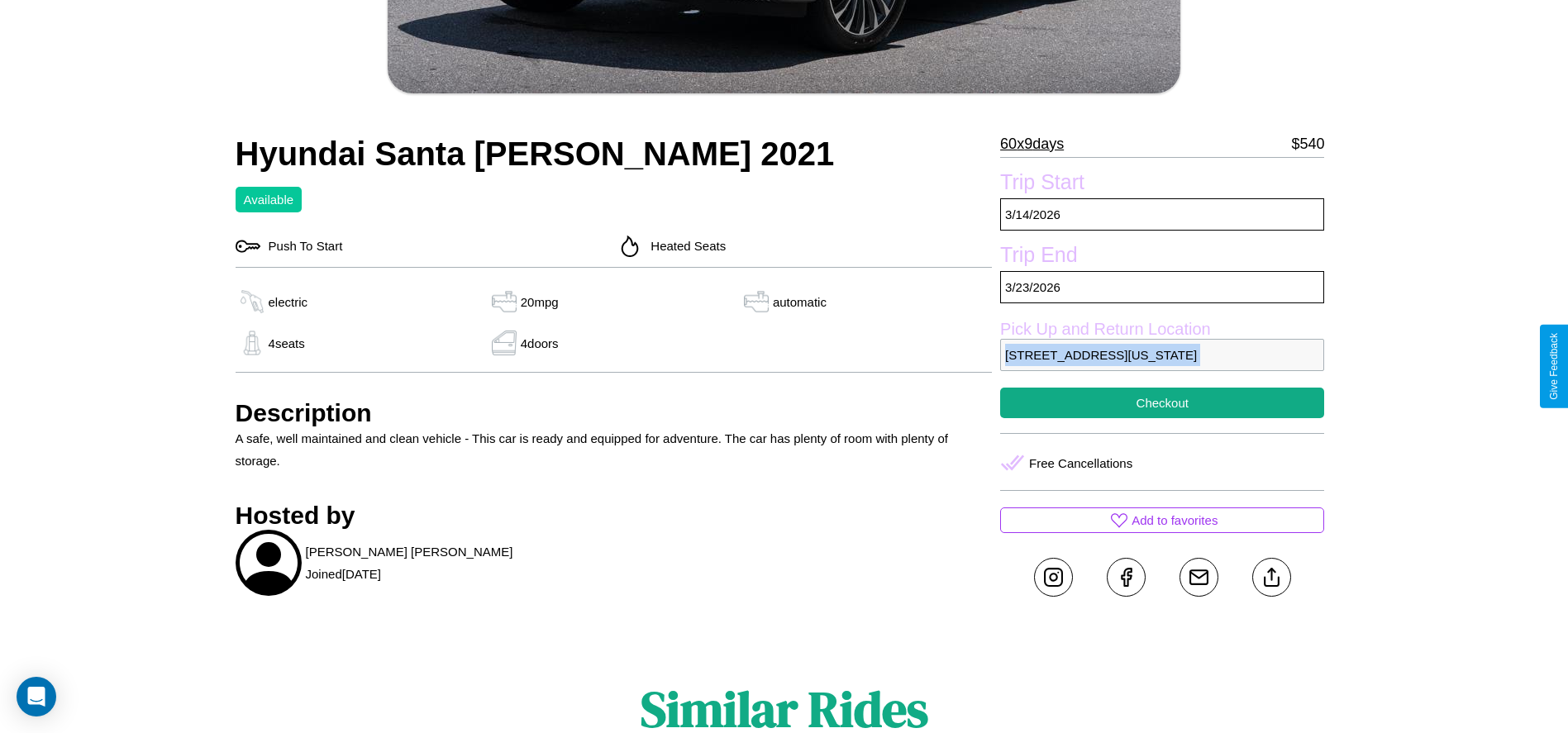
click at [1162, 366] on p "2971 Main Street Seattle Washington 11876 United States" at bounding box center [1162, 355] width 324 height 32
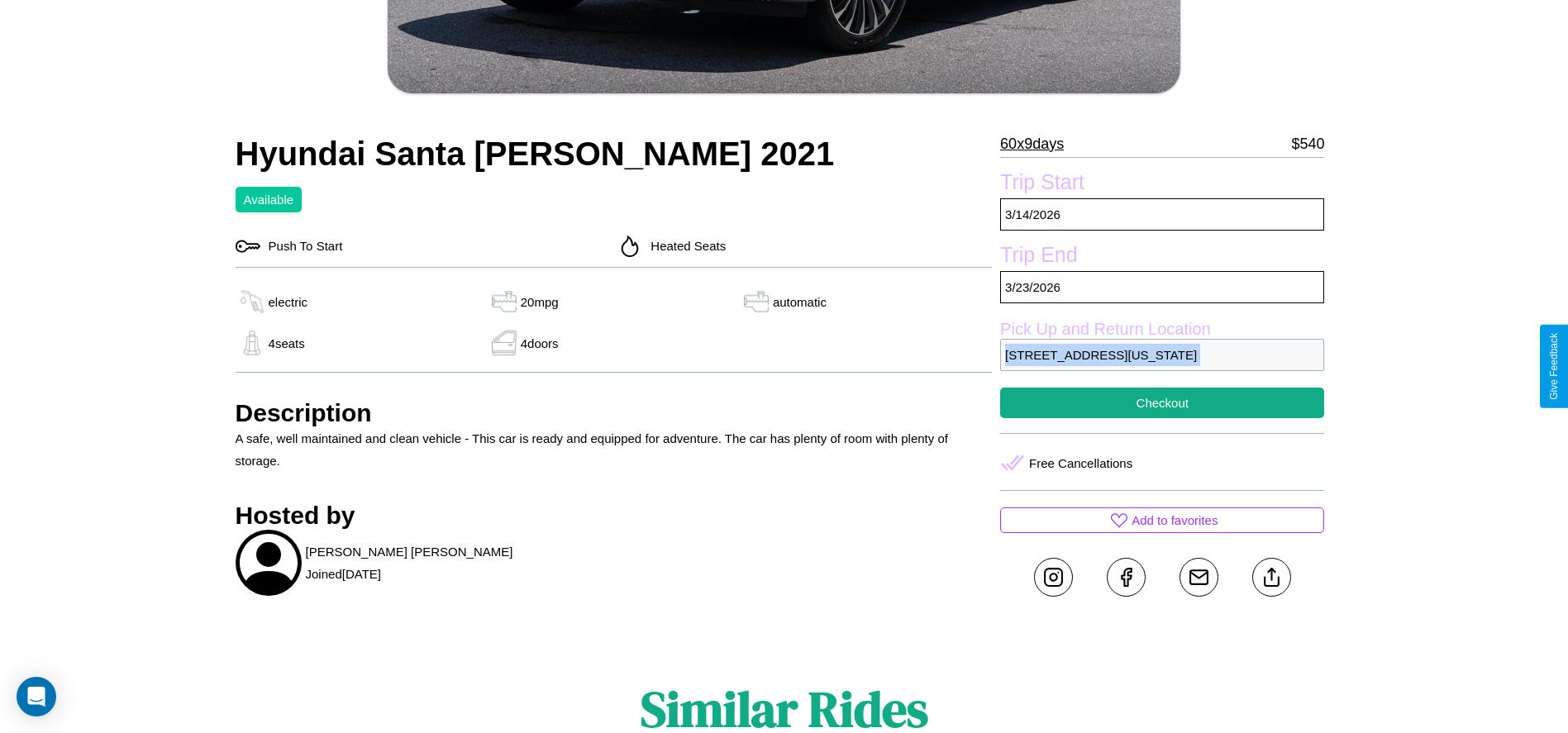
click at [1162, 366] on p "2971 Main Street Seattle Washington 11876 United States" at bounding box center [1162, 355] width 324 height 32
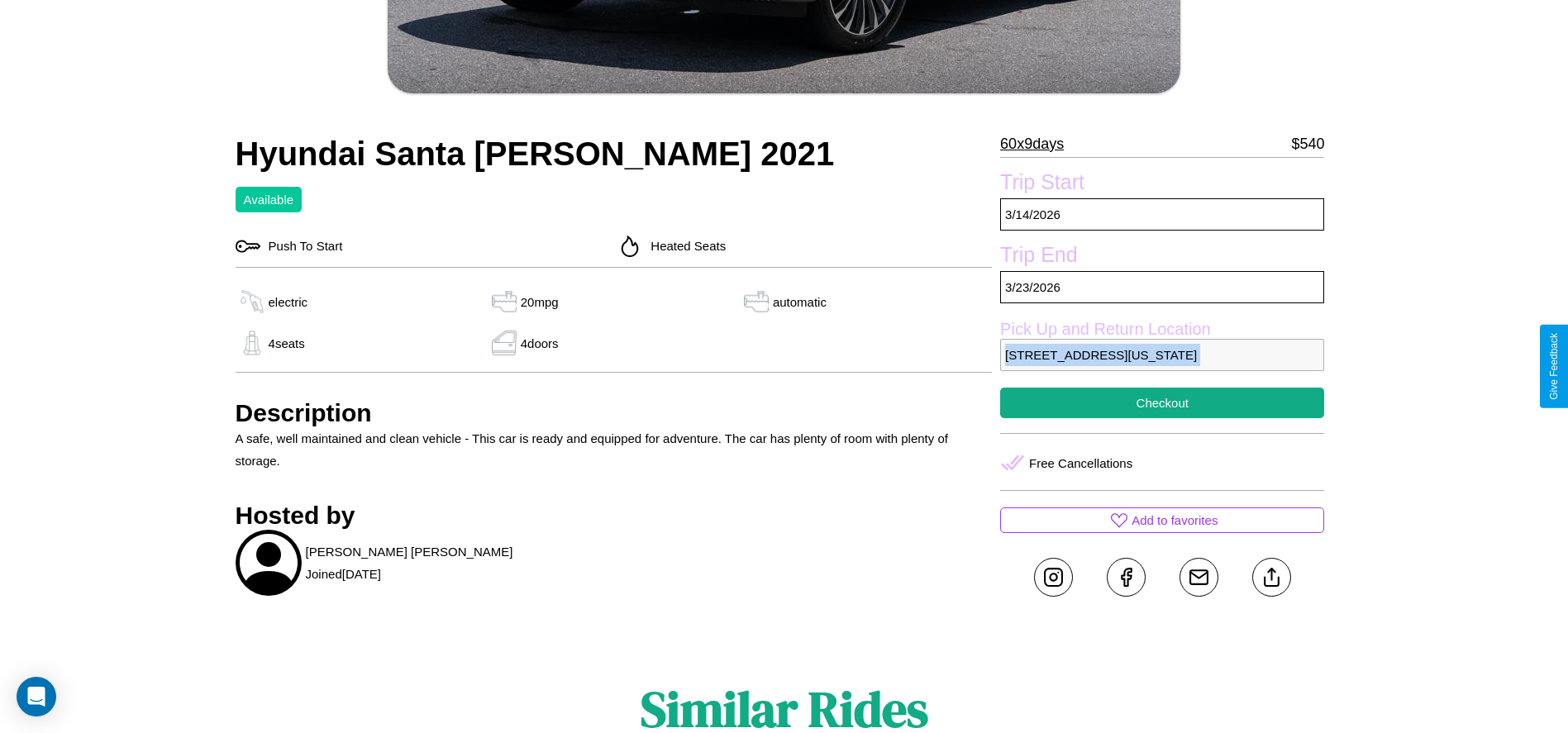
click at [1162, 366] on p "2971 Main Street Seattle Washington 11876 United States" at bounding box center [1162, 355] width 324 height 32
